Goal: Check status: Check status

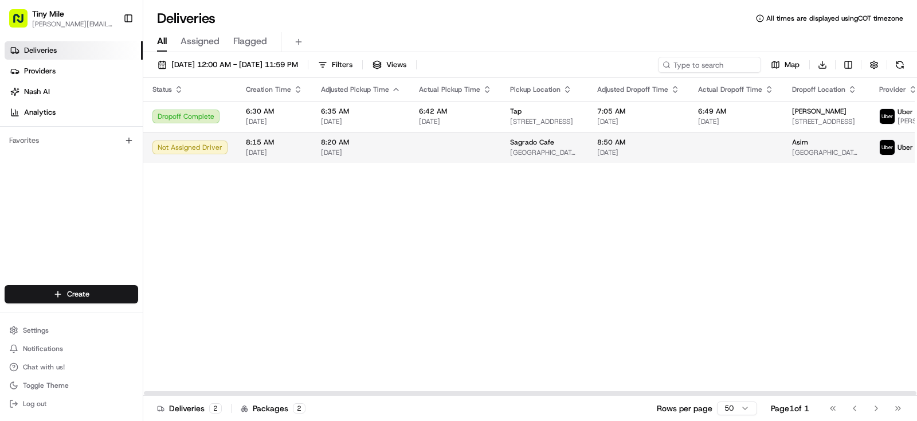
click at [792, 147] on span "Asim" at bounding box center [800, 142] width 16 height 9
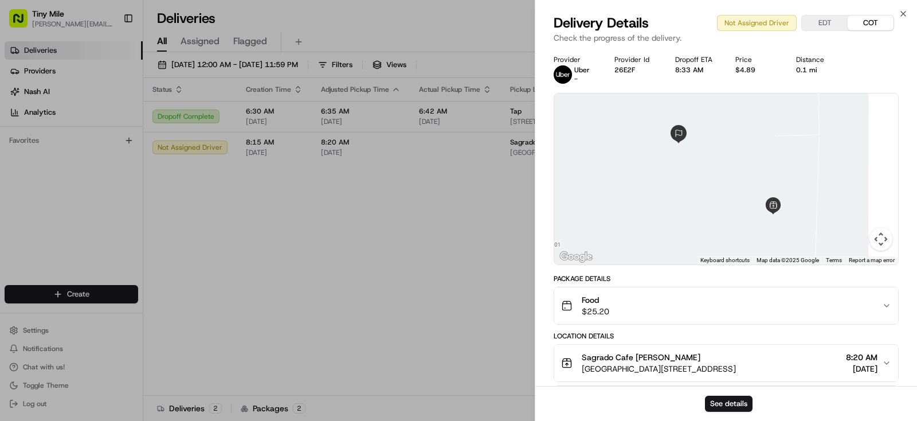
click at [358, 224] on body "Tiny Mile [PERSON_NAME][EMAIL_ADDRESS] Toggle Sidebar Deliveries Providers [PER…" at bounding box center [458, 210] width 917 height 421
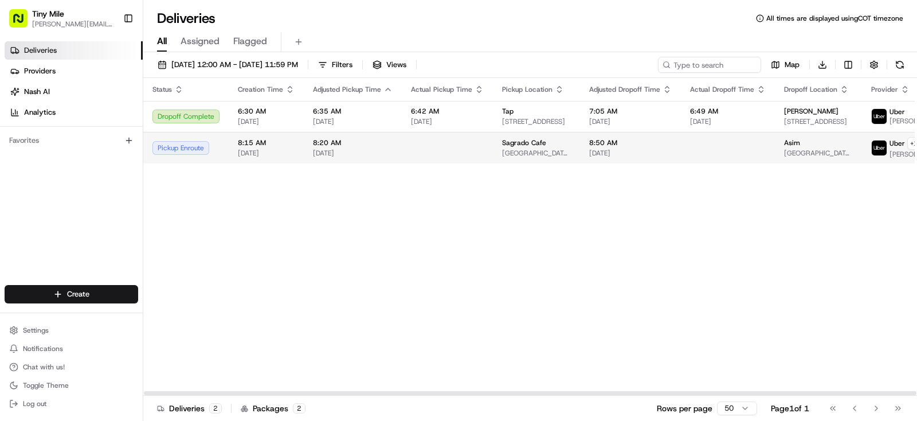
click at [784, 157] on span "[GEOGRAPHIC_DATA][STREET_ADDRESS]" at bounding box center [818, 153] width 69 height 9
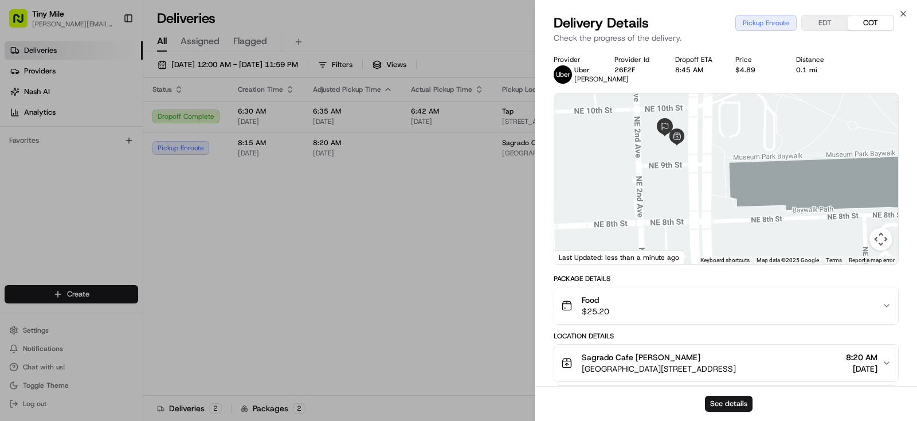
drag, startPoint x: 659, startPoint y: 189, endPoint x: 653, endPoint y: 114, distance: 76.0
click at [644, 116] on div at bounding box center [726, 178] width 344 height 171
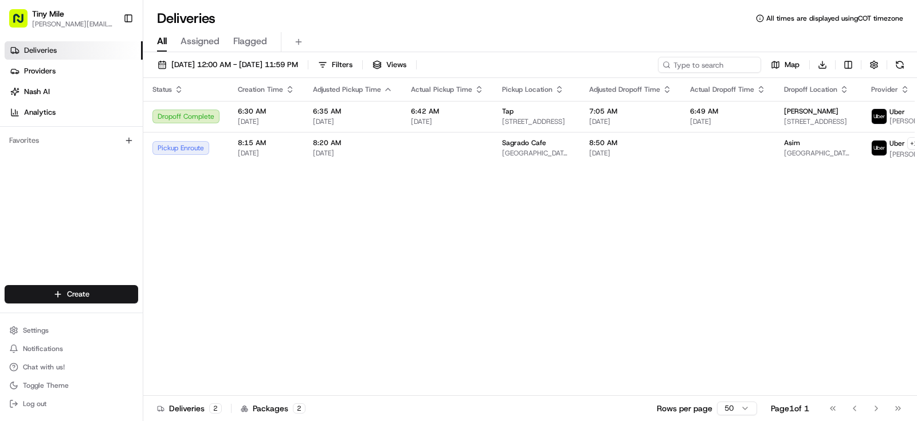
click at [444, 268] on body "Tiny Mile [PERSON_NAME][EMAIL_ADDRESS] Toggle Sidebar Deliveries Providers [PER…" at bounding box center [458, 210] width 917 height 421
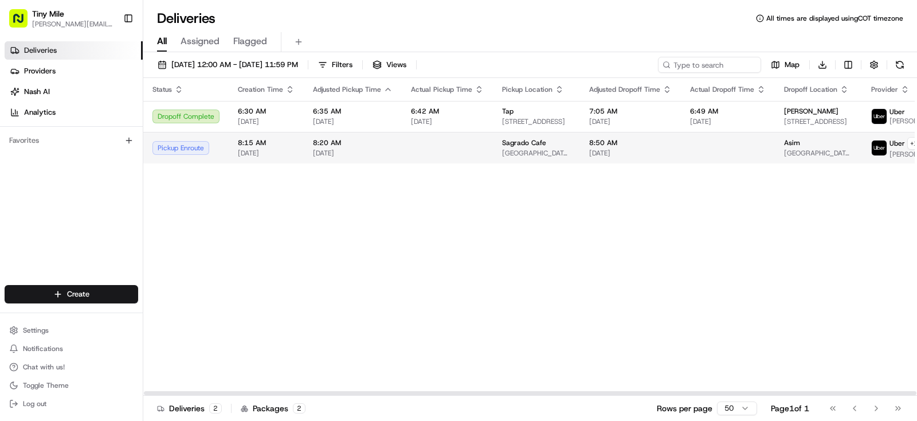
click at [692, 149] on div at bounding box center [728, 147] width 76 height 1
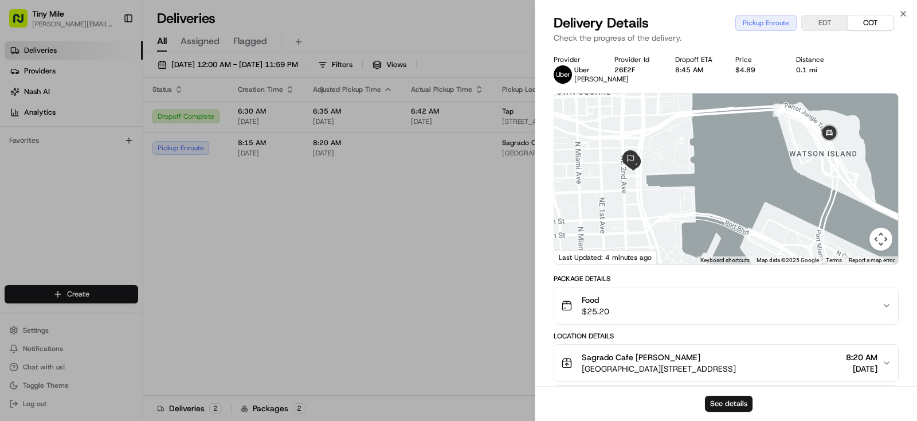
drag, startPoint x: 769, startPoint y: 225, endPoint x: 875, endPoint y: 192, distance: 110.8
click at [875, 192] on div at bounding box center [726, 178] width 344 height 171
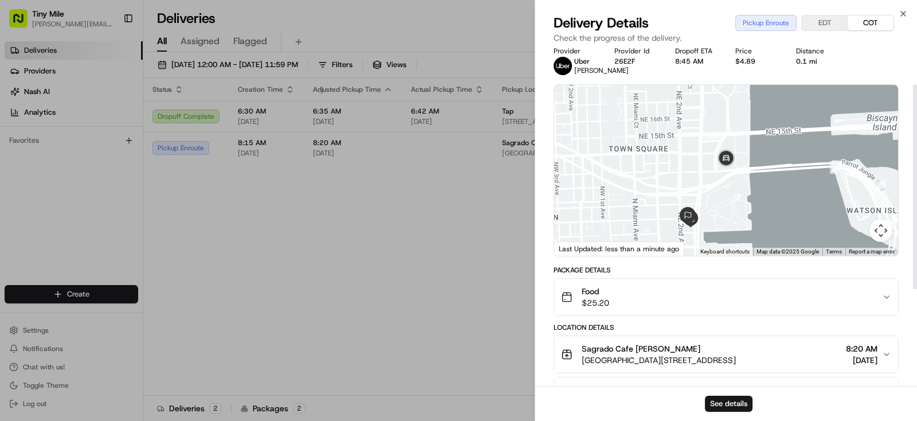
scroll to position [3, 0]
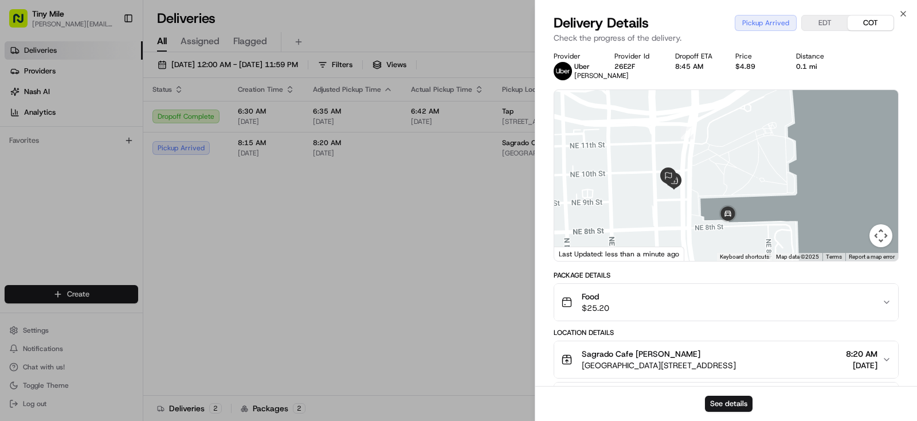
drag, startPoint x: 714, startPoint y: 168, endPoint x: 716, endPoint y: 272, distance: 104.4
click at [716, 261] on div "1 2 3 4 5" at bounding box center [726, 175] width 344 height 171
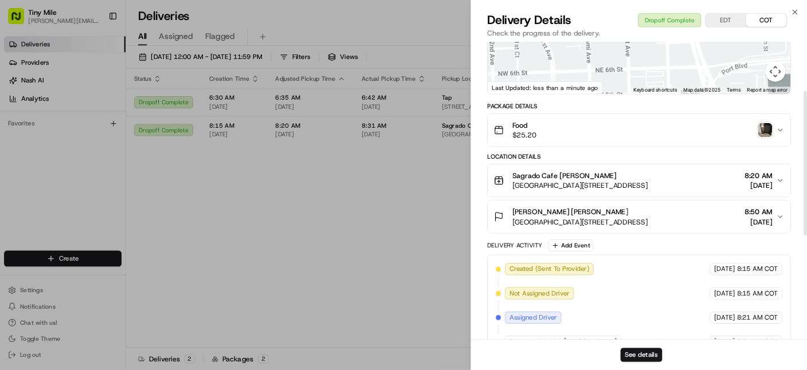
scroll to position [113, 0]
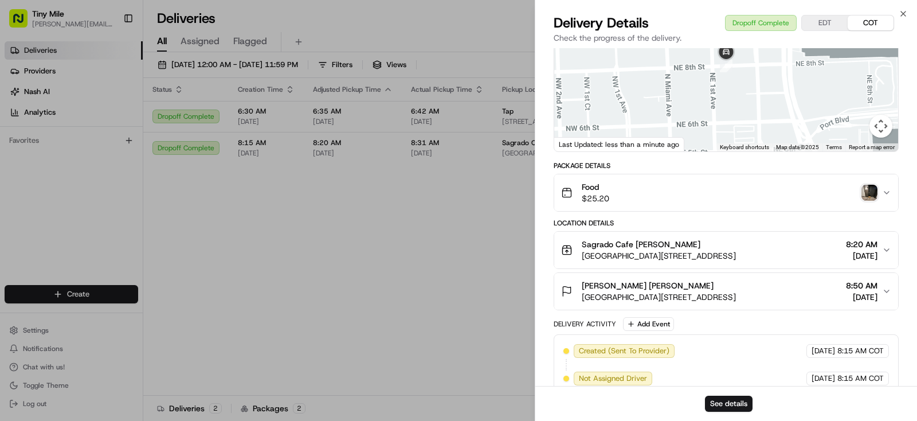
click at [868, 200] on img "button" at bounding box center [870, 193] width 16 height 16
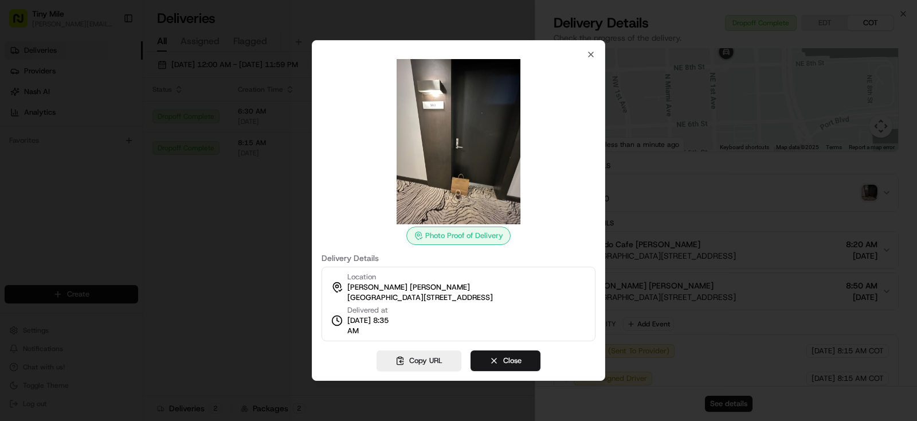
drag, startPoint x: 258, startPoint y: 232, endPoint x: 255, endPoint y: 225, distance: 7.5
click at [257, 232] on div at bounding box center [458, 210] width 917 height 421
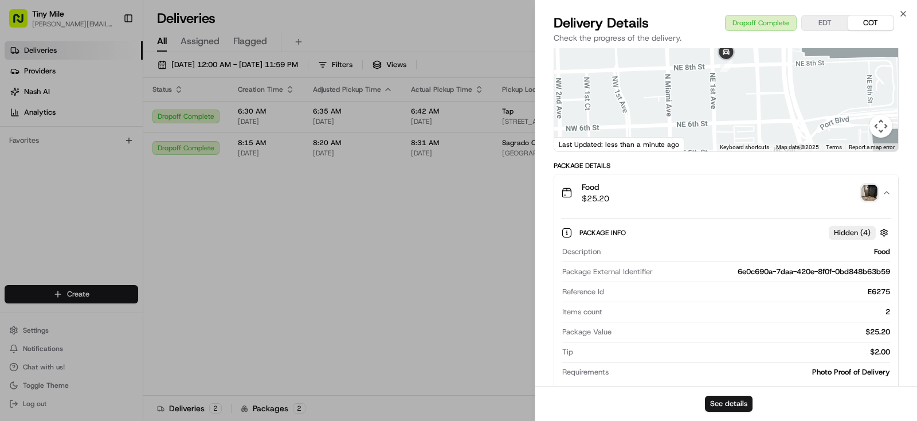
click at [351, 251] on body "Tiny Mile [PERSON_NAME][EMAIL_ADDRESS] Toggle Sidebar Deliveries Providers [PER…" at bounding box center [458, 210] width 917 height 421
